Goal: Task Accomplishment & Management: Manage account settings

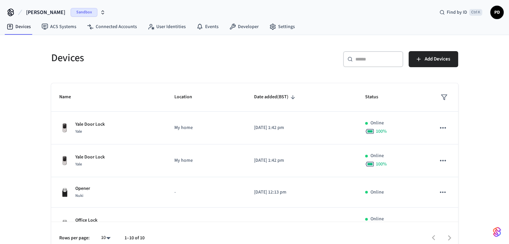
click at [100, 10] on icon "button" at bounding box center [102, 12] width 5 height 5
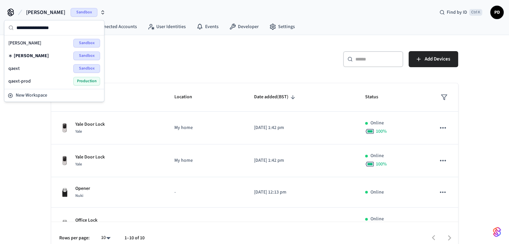
click at [78, 81] on span "Production" at bounding box center [86, 81] width 27 height 9
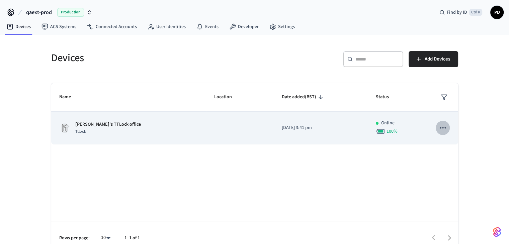
click at [443, 126] on icon "sticky table" at bounding box center [442, 128] width 9 height 9
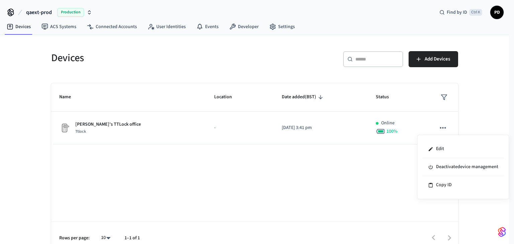
click at [482, 101] on div at bounding box center [257, 122] width 514 height 244
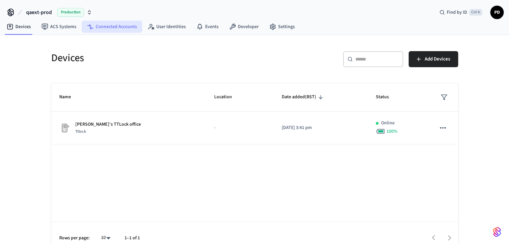
click at [109, 24] on link "Connected Accounts" at bounding box center [112, 27] width 61 height 12
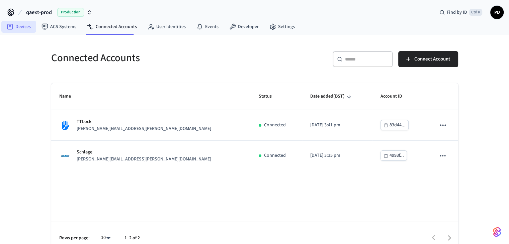
click at [24, 31] on link "Devices" at bounding box center [18, 27] width 35 height 12
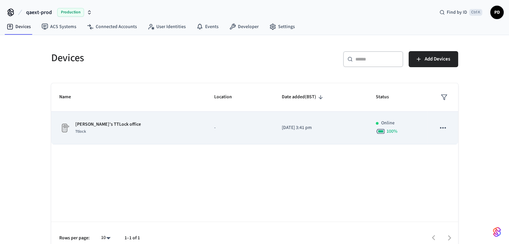
click at [103, 124] on p "[PERSON_NAME]'s TTLock office" at bounding box center [108, 124] width 66 height 7
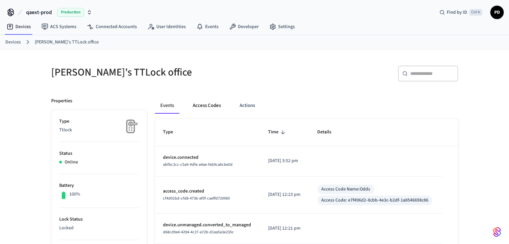
click at [202, 104] on button "Access Codes" at bounding box center [206, 106] width 39 height 16
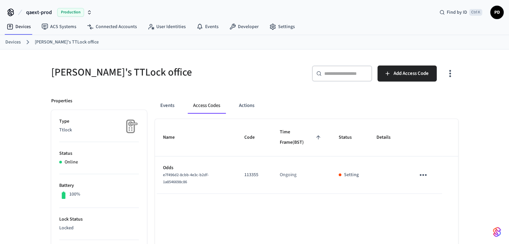
click at [426, 175] on icon "sticky table" at bounding box center [423, 175] width 7 height 2
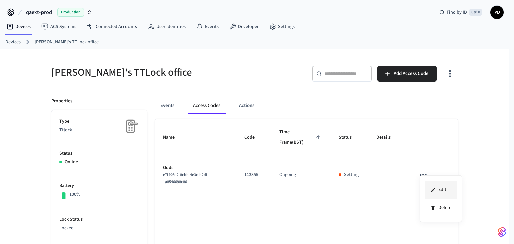
click at [435, 195] on li "Edit" at bounding box center [441, 190] width 32 height 18
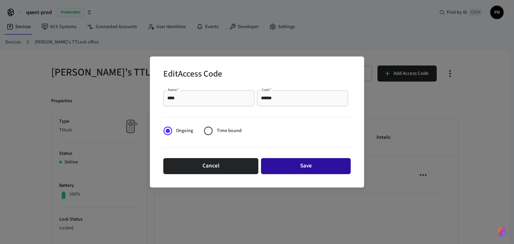
click at [311, 160] on button "Save" at bounding box center [306, 166] width 90 height 16
